Goal: Task Accomplishment & Management: Manage account settings

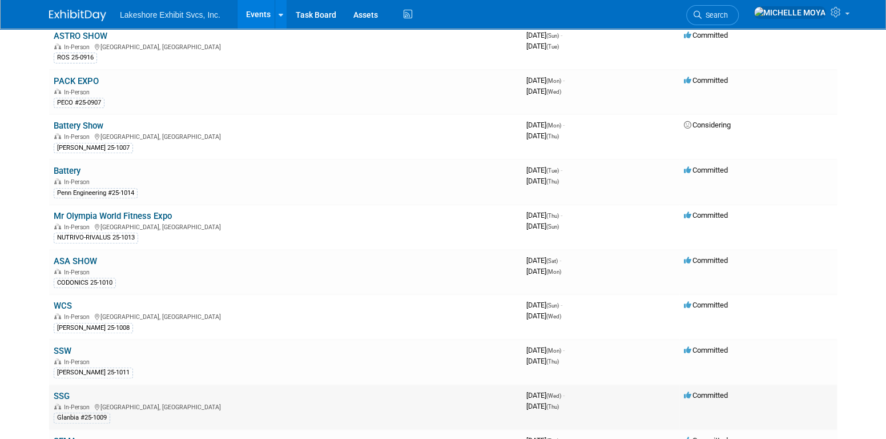
scroll to position [228, 0]
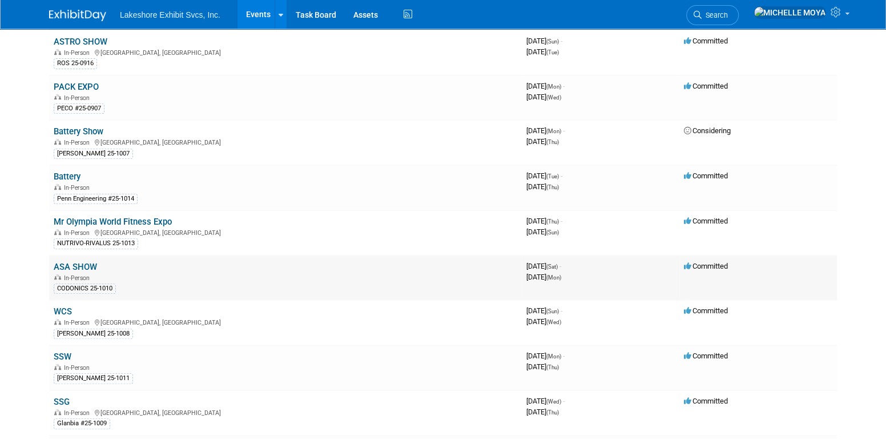
click at [89, 262] on link "ASA SHOW" at bounding box center [75, 267] width 43 height 10
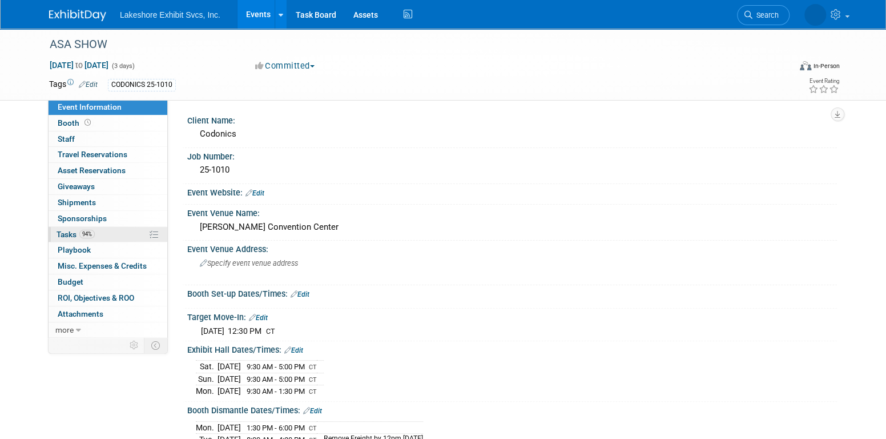
click at [94, 231] on span "94%" at bounding box center [86, 234] width 15 height 9
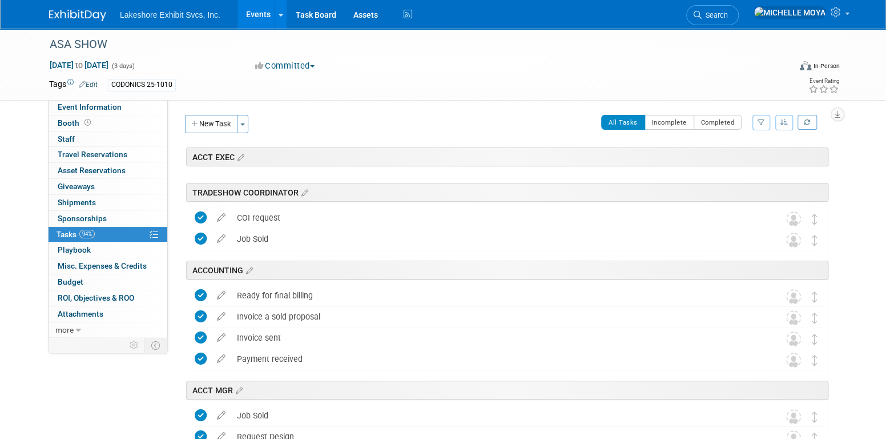
click at [762, 121] on icon "button" at bounding box center [761, 122] width 7 height 7
click at [715, 165] on select "-- Select Assignee -- All unassigned tasks Assigned to me Amanda Koss Dave Desa…" at bounding box center [714, 159] width 94 height 16
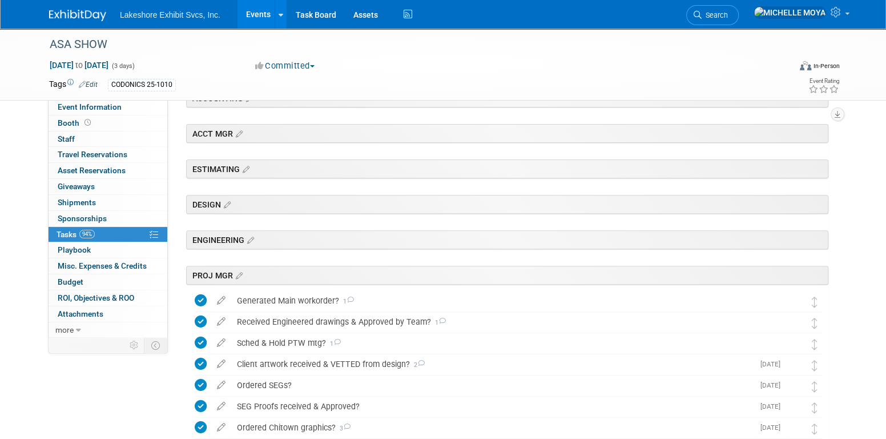
scroll to position [343, 0]
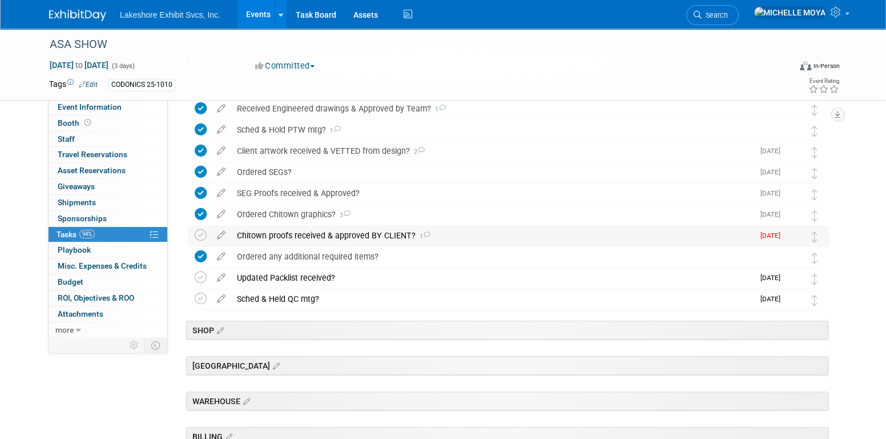
click at [347, 238] on div "Chitown proofs received & approved BY CLIENT? 1" at bounding box center [492, 235] width 522 height 19
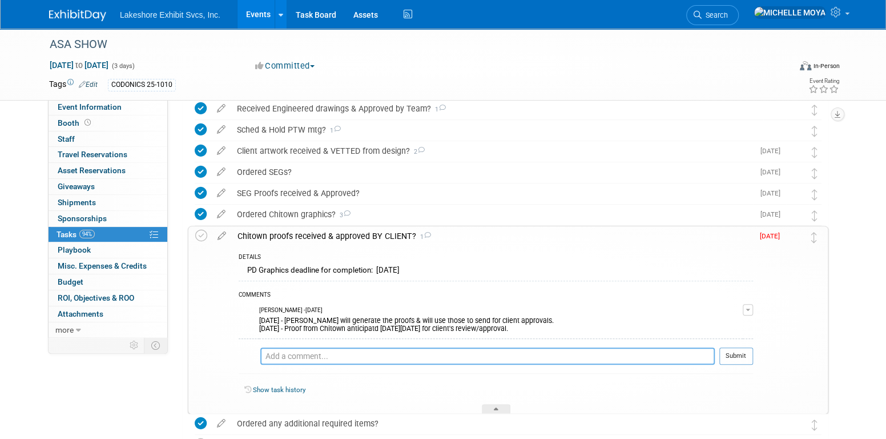
click at [315, 357] on textarea at bounding box center [487, 355] width 455 height 17
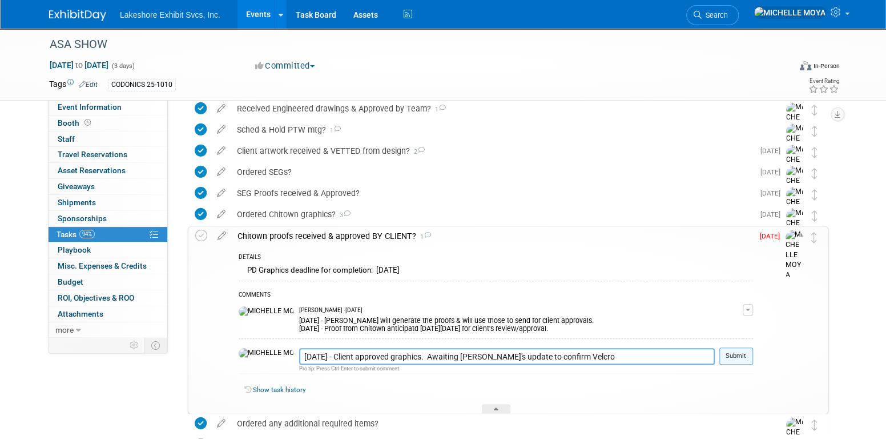
type textarea "8.18.25 - Client approved graphics. Awaiting Bill's update to confirm Velcro"
click at [736, 356] on button "Submit" at bounding box center [736, 355] width 34 height 17
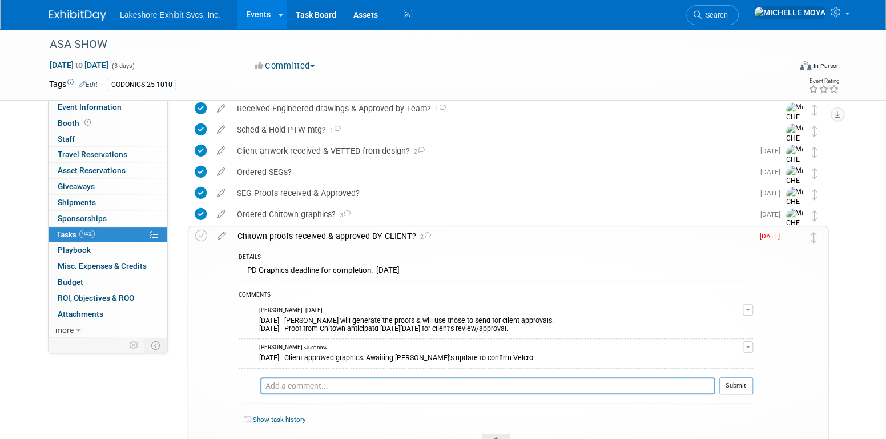
click at [356, 241] on div "Chitown proofs received & approved BY CLIENT? 2" at bounding box center [492, 235] width 521 height 19
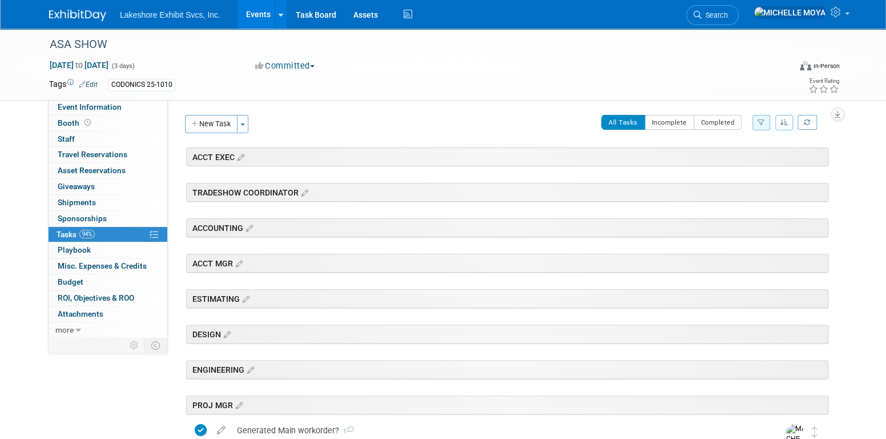
scroll to position [0, 0]
click at [270, 17] on link "Events" at bounding box center [259, 14] width 42 height 29
